Goal: Information Seeking & Learning: Learn about a topic

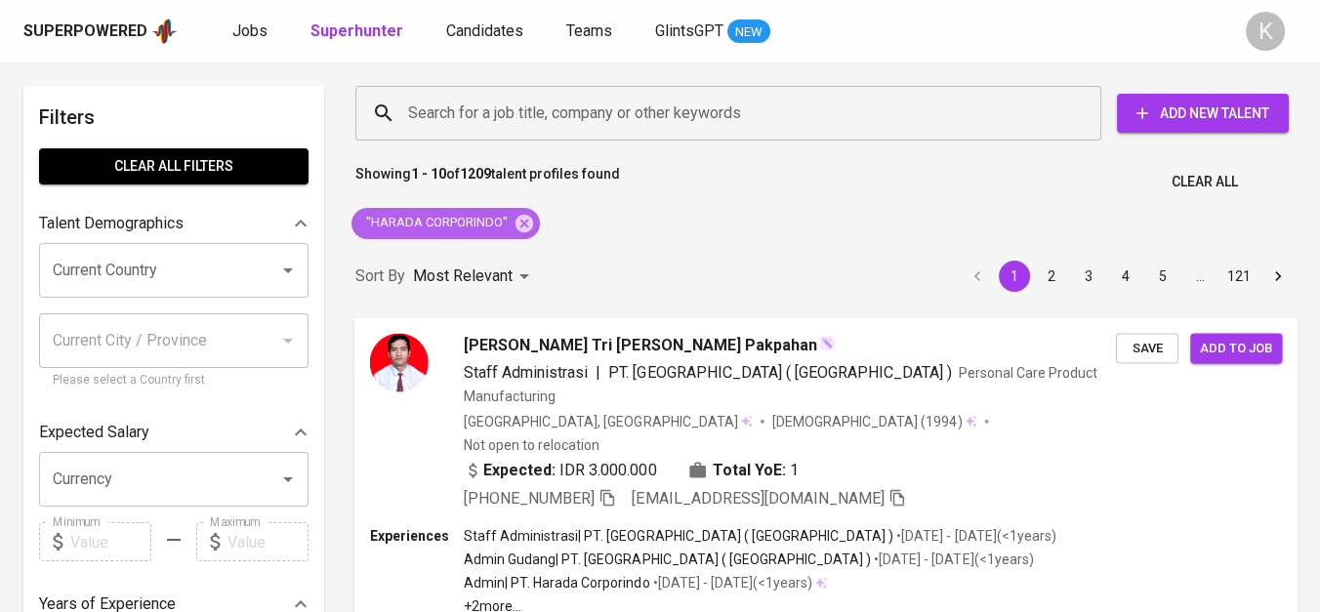
drag, startPoint x: 524, startPoint y: 220, endPoint x: 794, endPoint y: 610, distance: 474.6
click at [524, 220] on icon at bounding box center [524, 223] width 21 height 21
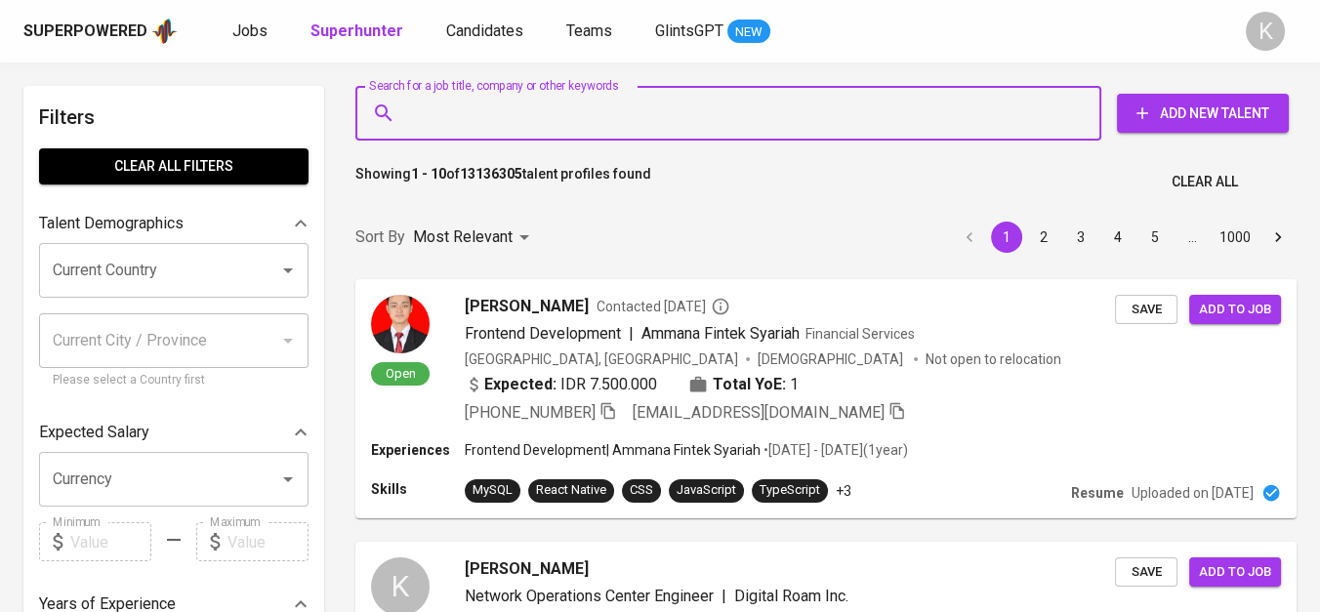
click at [568, 117] on input "Search for a job title, company or other keywords" at bounding box center [733, 113] width 660 height 37
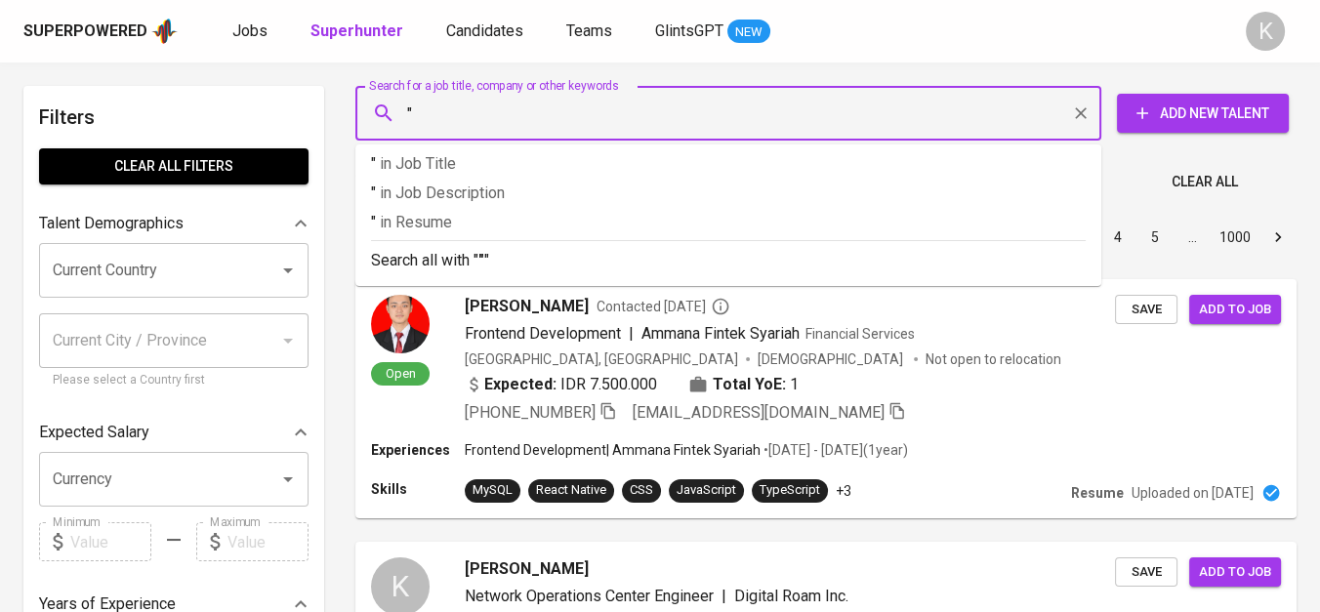
paste input "Polyplast [PERSON_NAME]"
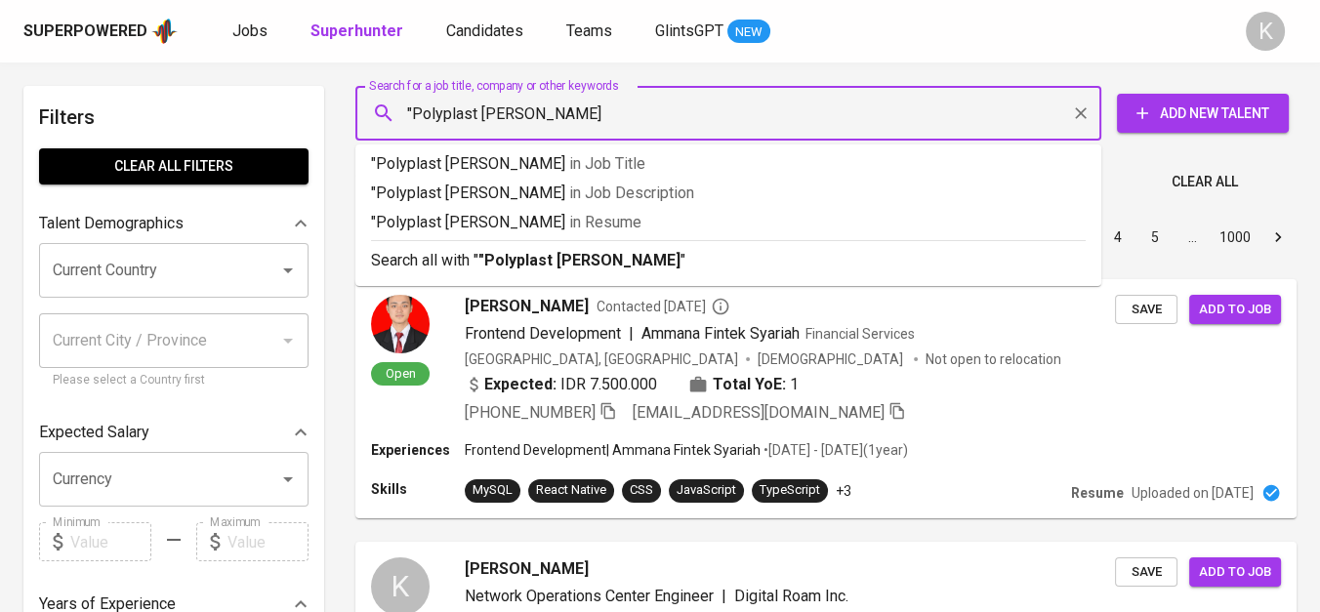
type input ""Polyplast [PERSON_NAME]""
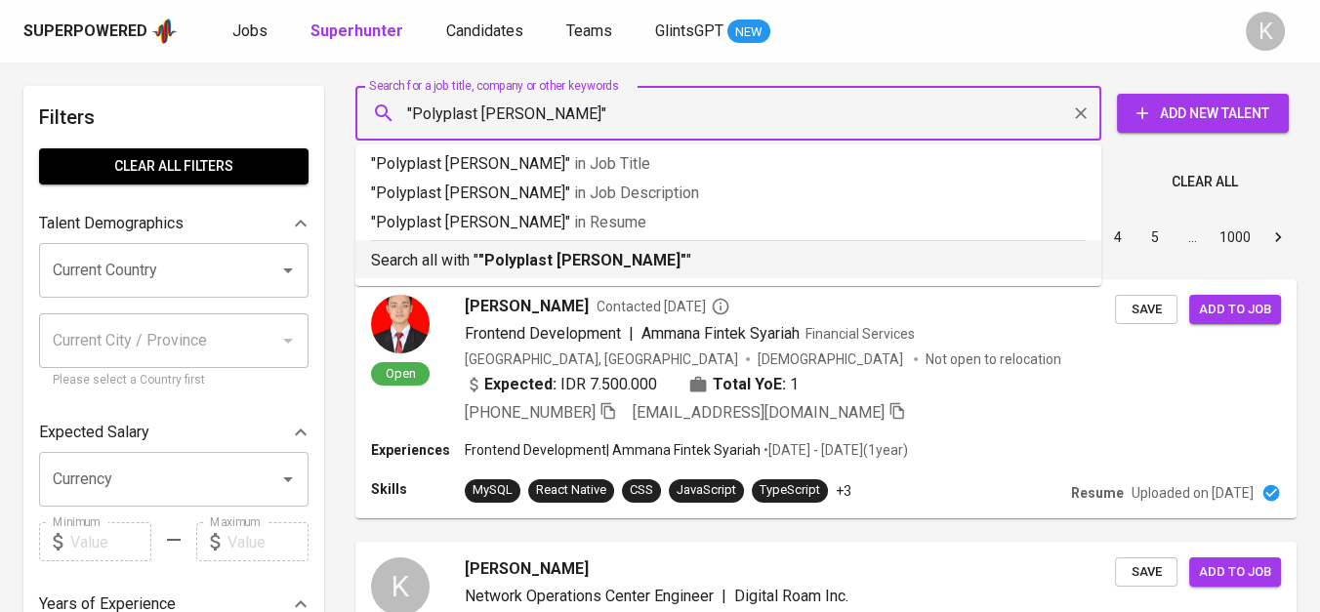
click at [603, 255] on b ""Polyplast [PERSON_NAME]"" at bounding box center [582, 260] width 208 height 19
click at [491, 249] on p "Most Relevant" at bounding box center [463, 237] width 100 height 23
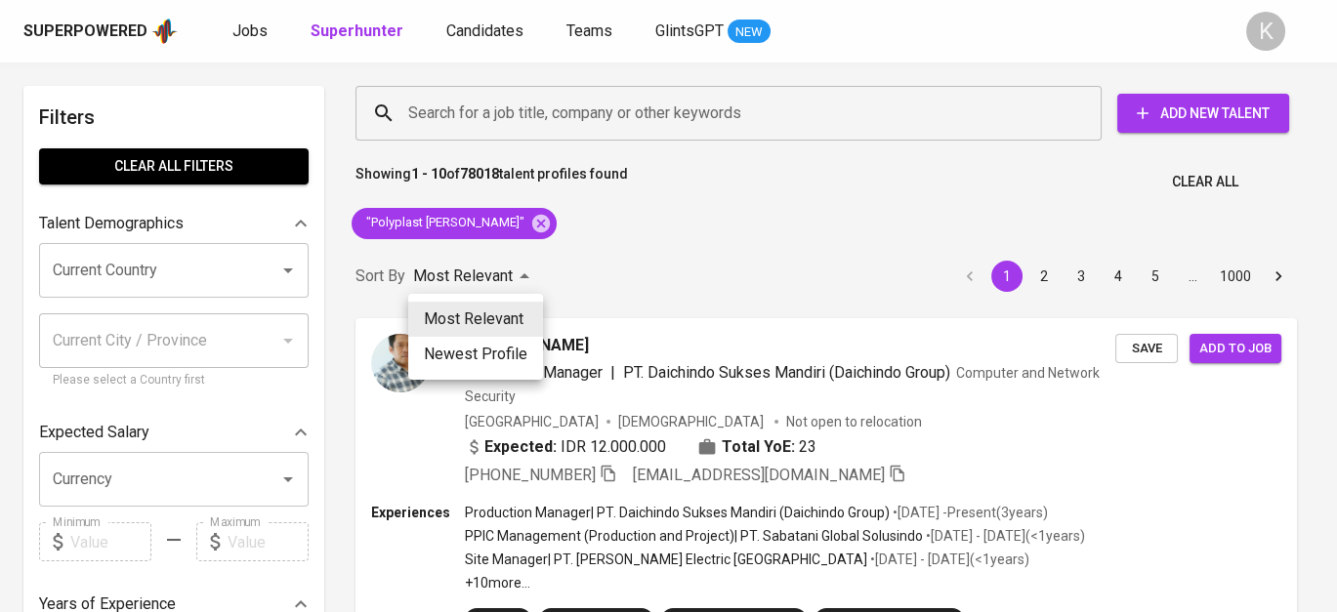
click at [620, 271] on div at bounding box center [668, 306] width 1337 height 612
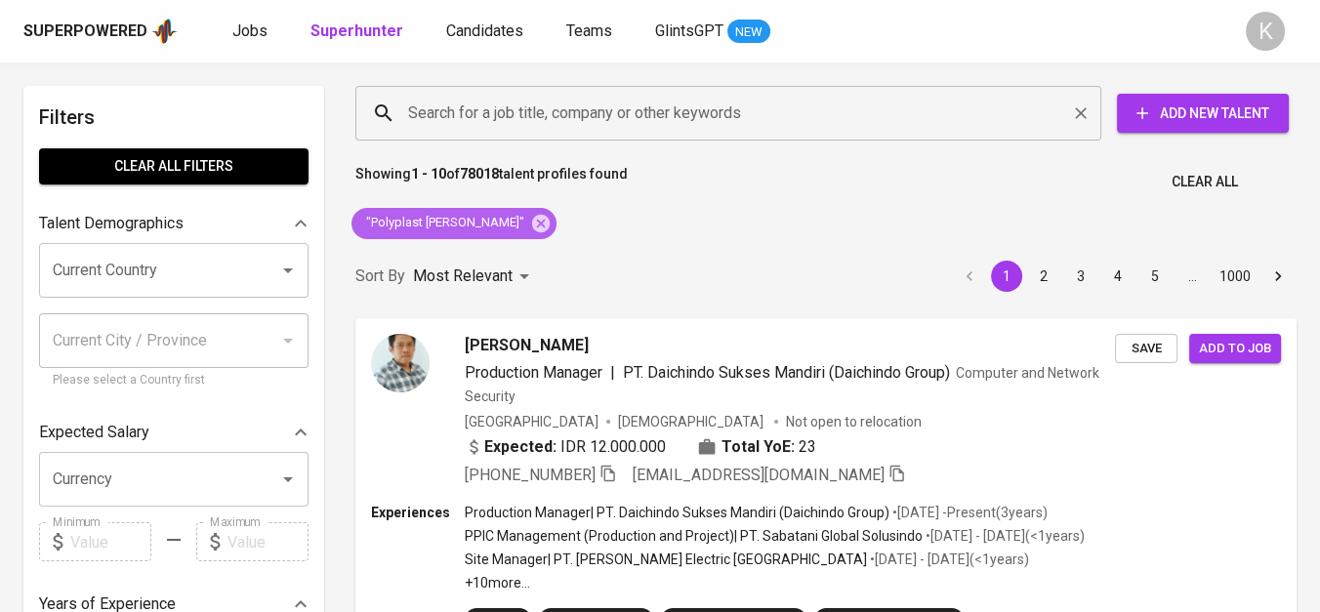
drag, startPoint x: 548, startPoint y: 221, endPoint x: 465, endPoint y: 128, distance: 124.5
click at [548, 221] on icon at bounding box center [540, 223] width 21 height 21
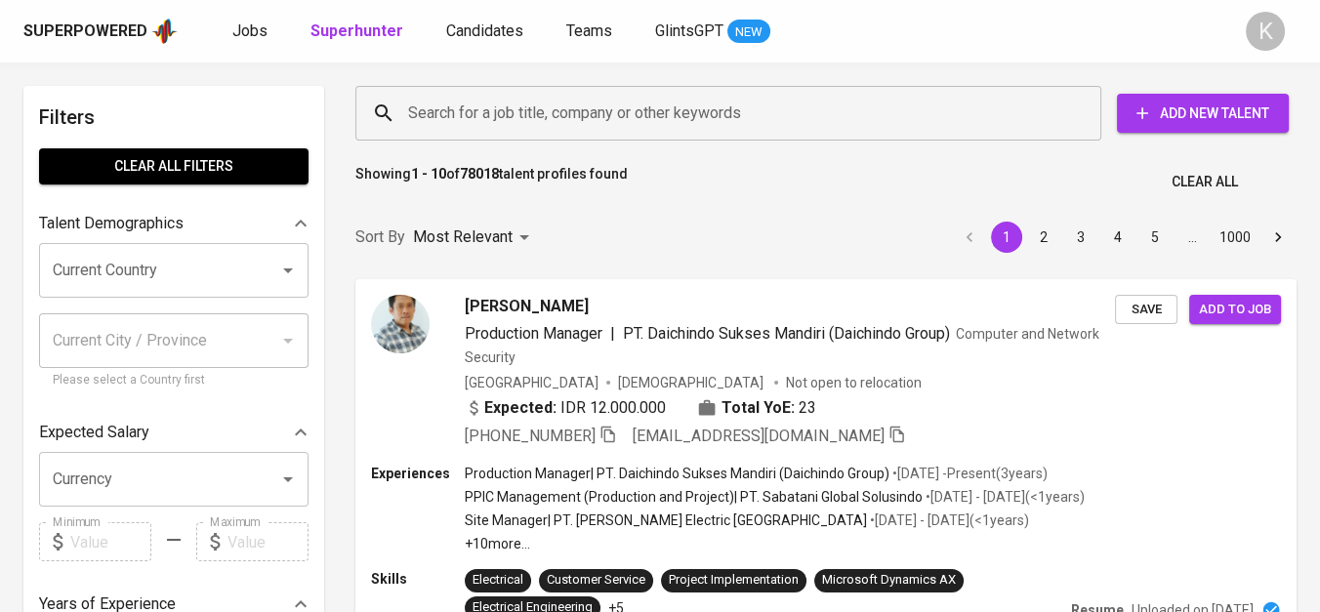
click at [461, 114] on input "Search for a job title, company or other keywords" at bounding box center [733, 113] width 660 height 37
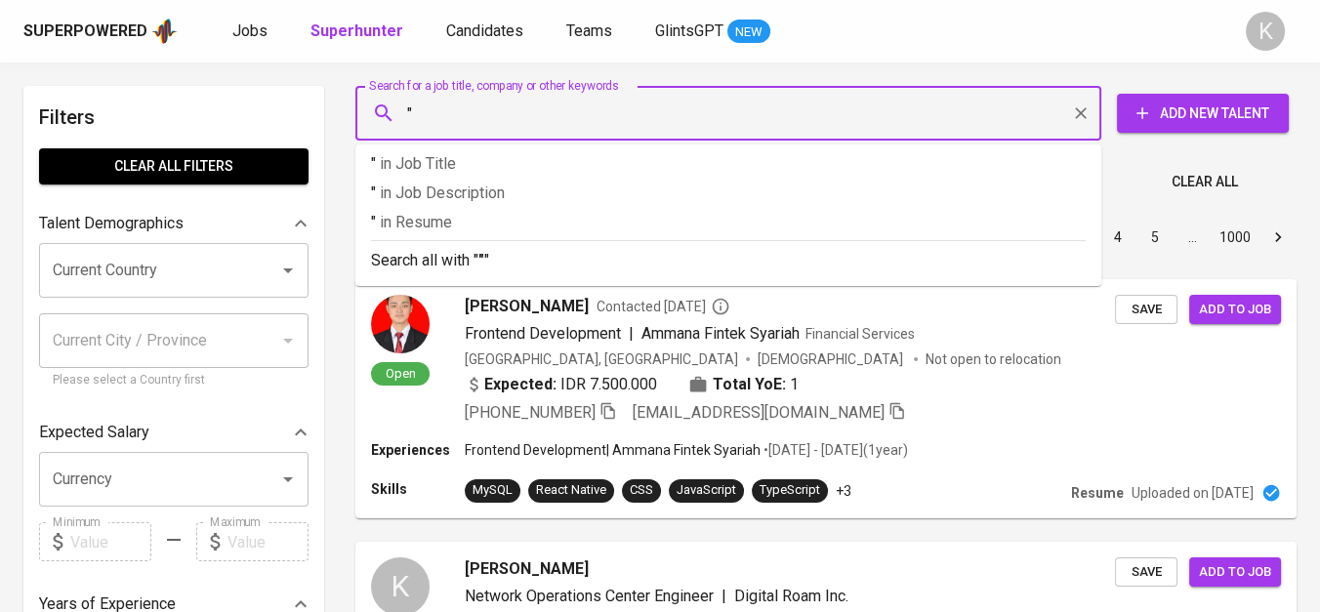
paste input "PT Logam Mas Internasional"
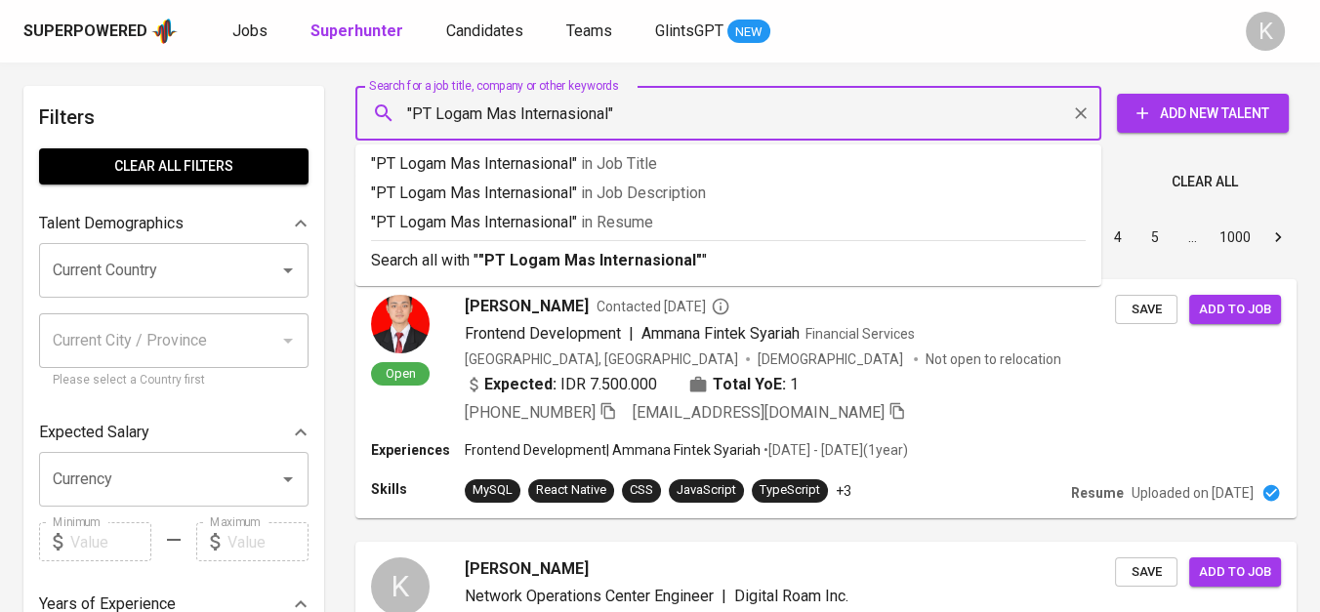
click at [441, 107] on input ""PT Logam Mas Internasional"" at bounding box center [733, 113] width 660 height 37
type input ""Logam Mas Internasional""
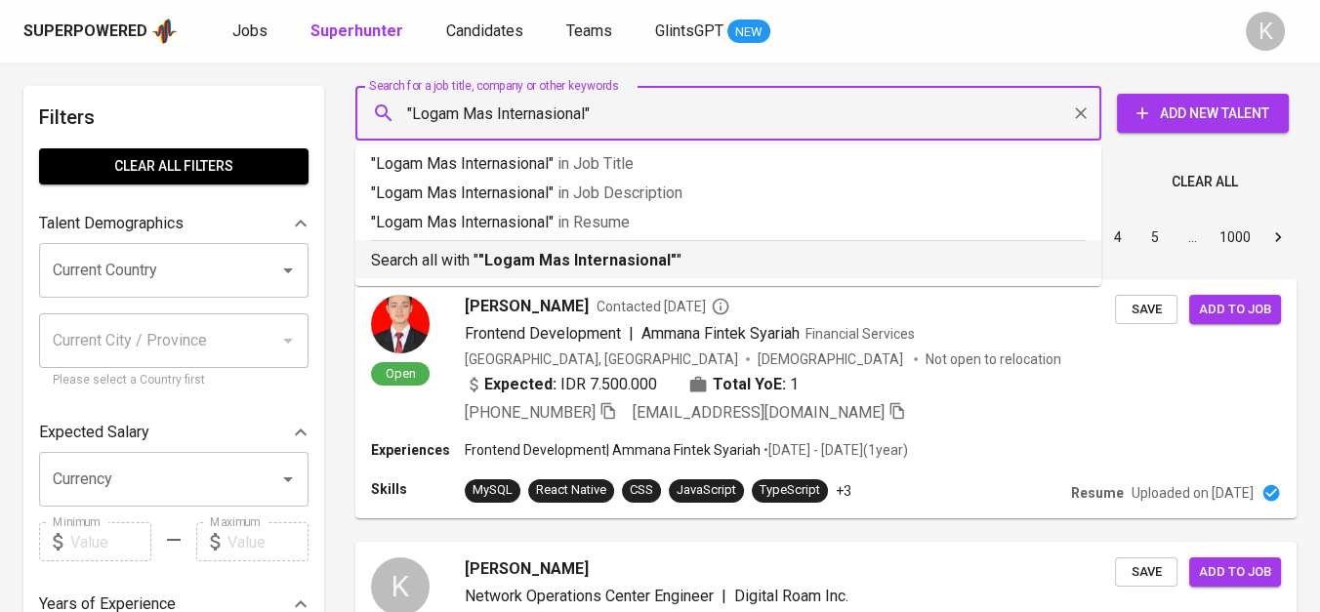
click at [499, 254] on b ""Logam Mas Internasional"" at bounding box center [577, 260] width 198 height 19
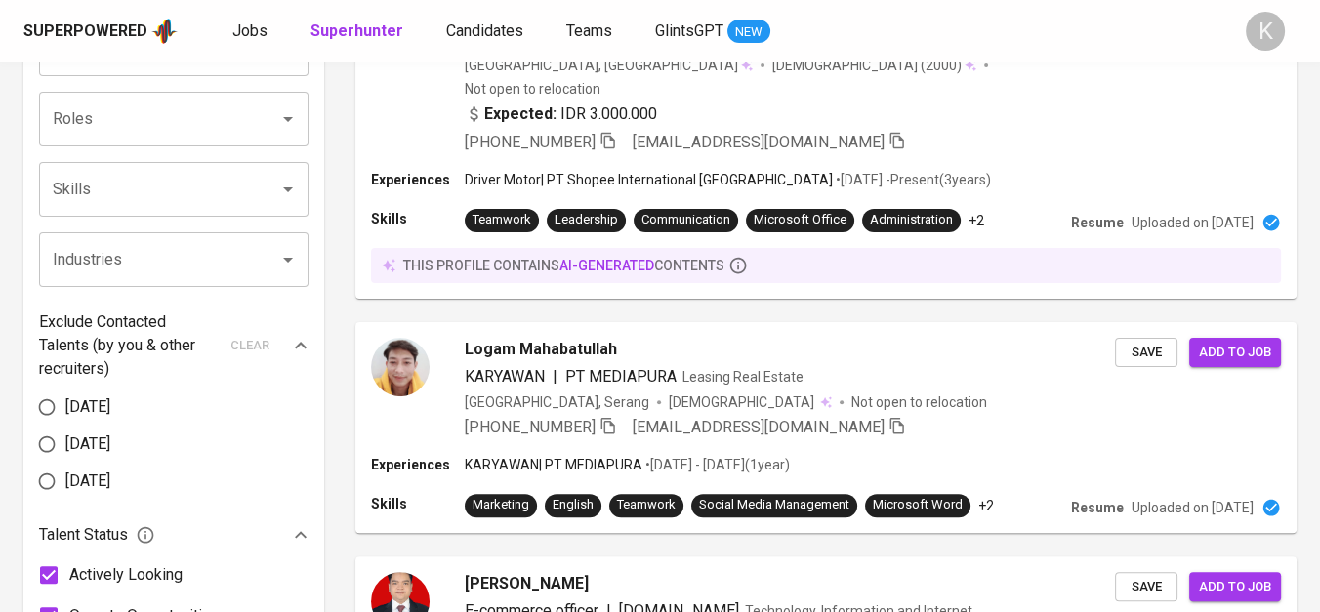
scroll to position [759, 0]
